Goal: Information Seeking & Learning: Learn about a topic

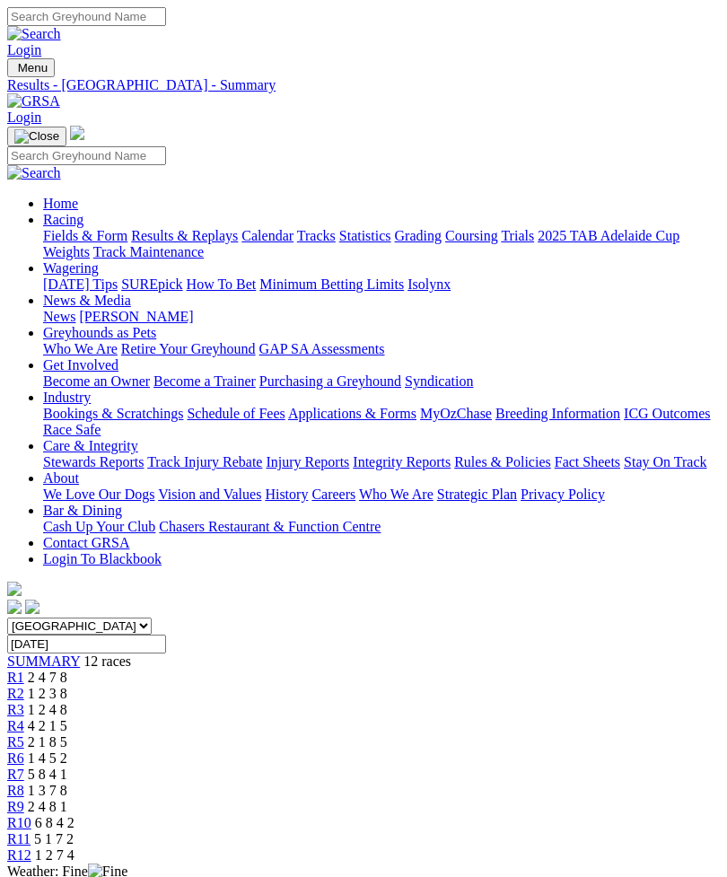
click at [14, 72] on img "Toggle navigation" at bounding box center [14, 72] width 0 height 0
click at [127, 240] on link "Fields & Form" at bounding box center [85, 235] width 84 height 15
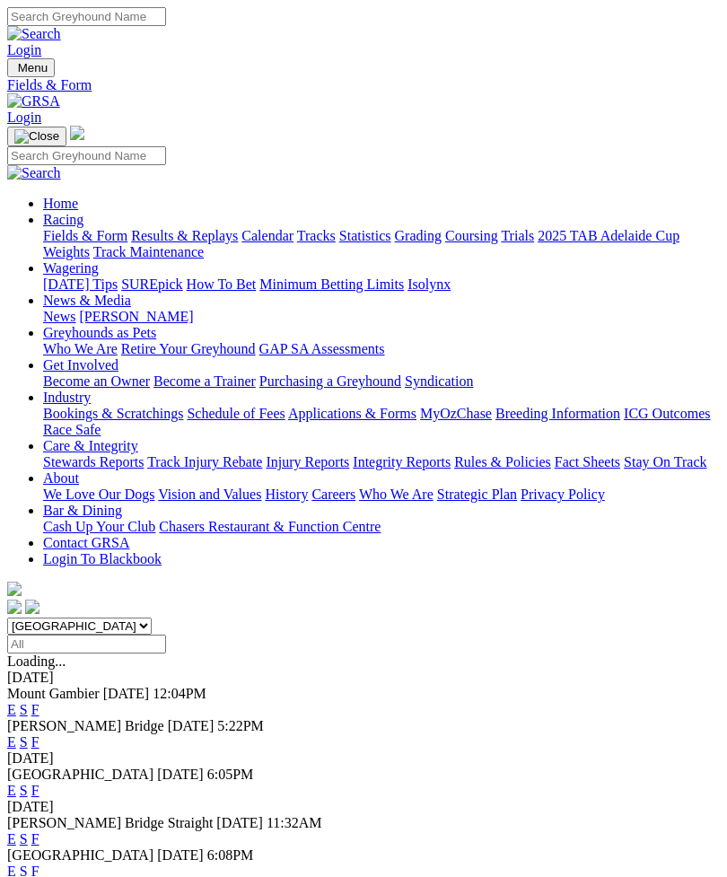
click at [39, 734] on link "F" at bounding box center [35, 741] width 8 height 15
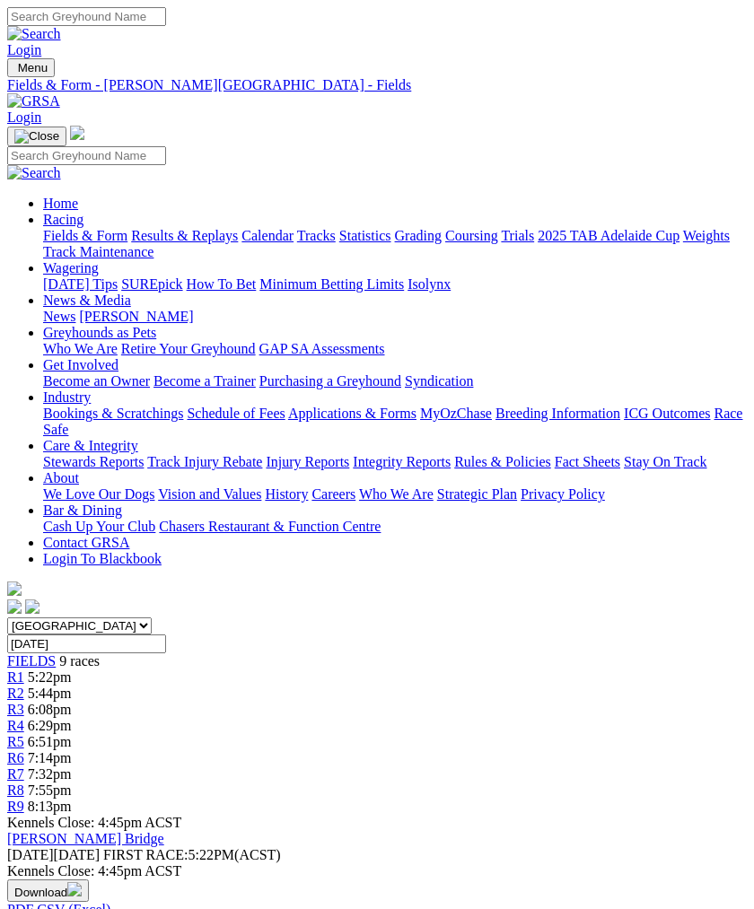
click at [24, 670] on link "R1" at bounding box center [15, 677] width 17 height 15
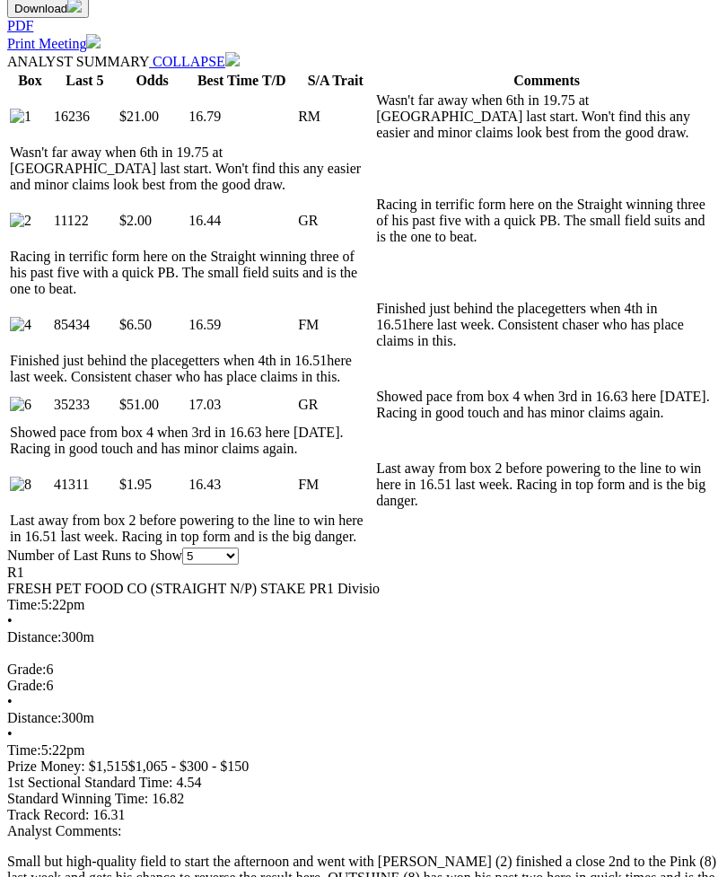
scroll to position [885, 0]
